Goal: Transaction & Acquisition: Purchase product/service

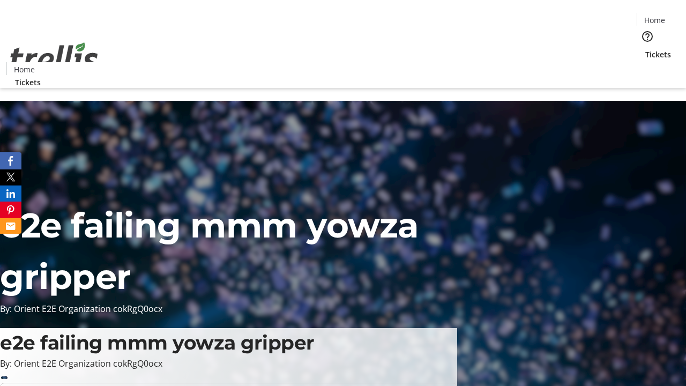
click at [646, 49] on span "Tickets" at bounding box center [659, 54] width 26 height 11
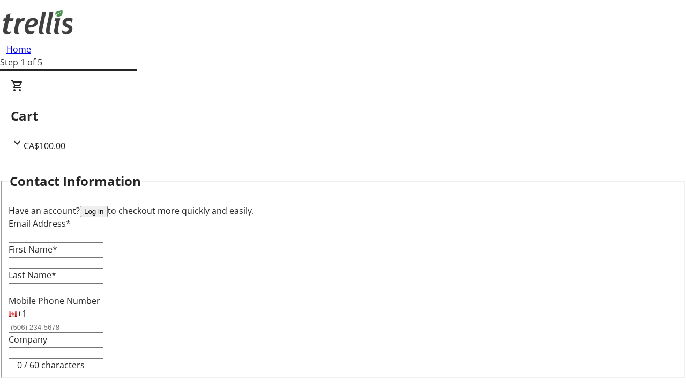
type input "FREE"
type input "[EMAIL_ADDRESS][DOMAIN_NAME]"
type input "Savanna"
type input "[PERSON_NAME]"
